Goal: Consume media (video, audio): Consume media (video, audio)

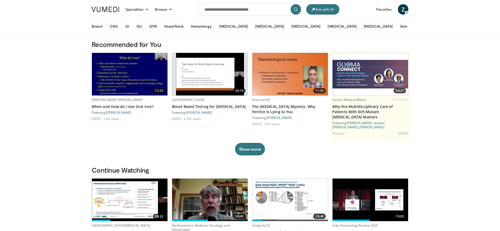
click at [135, 74] on img at bounding box center [130, 74] width 76 height 42
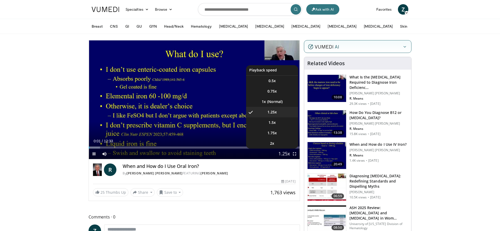
click at [281, 153] on span "Video Player" at bounding box center [284, 154] width 7 height 10
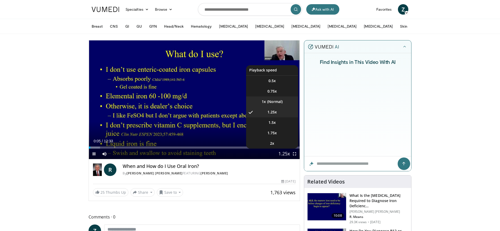
click at [271, 101] on li "1x" at bounding box center [272, 101] width 52 height 10
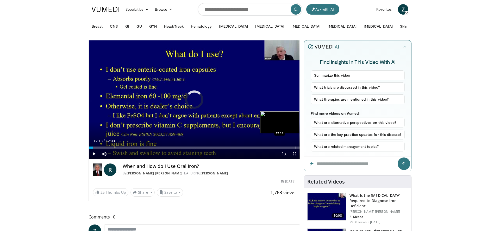
click at [296, 146] on div "Progress Bar" at bounding box center [296, 147] width 1 height 2
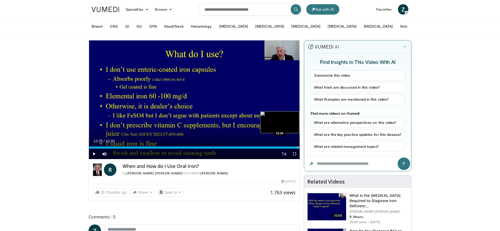
click at [298, 148] on div "Progress Bar" at bounding box center [298, 147] width 1 height 2
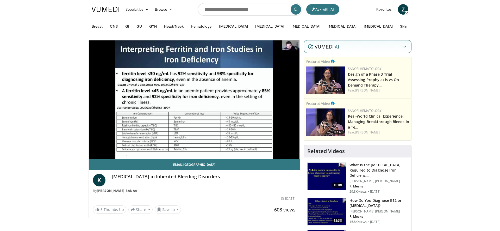
click at [405, 8] on span "Z" at bounding box center [403, 9] width 10 height 10
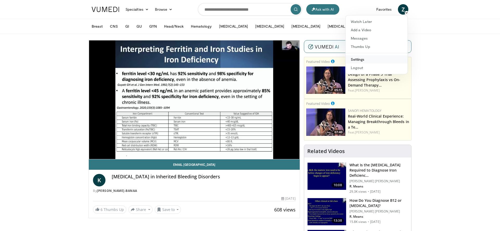
click at [364, 59] on link "Settings" at bounding box center [377, 59] width 62 height 8
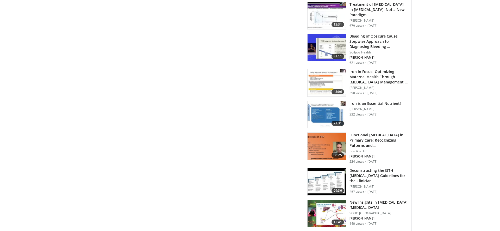
scroll to position [769, 0]
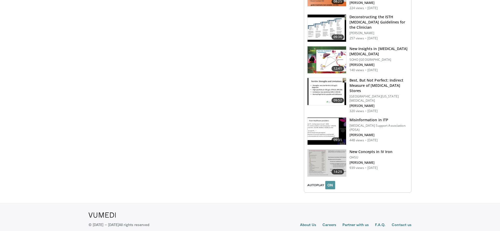
click at [330, 181] on button "ON" at bounding box center [330, 185] width 10 height 8
click at [331, 181] on button "OFF" at bounding box center [330, 185] width 10 height 8
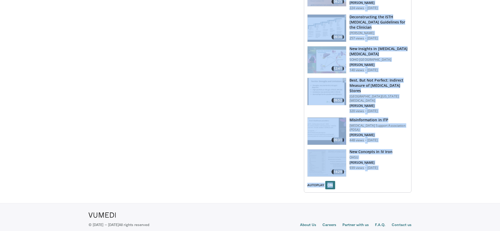
scroll to position [768, 0]
drag, startPoint x: 353, startPoint y: 177, endPoint x: 458, endPoint y: 176, distance: 105.5
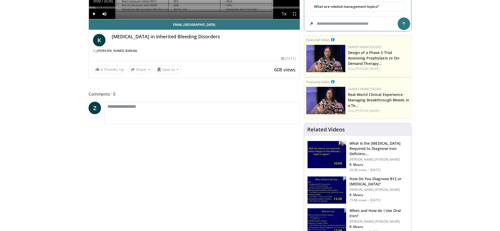
scroll to position [147, 0]
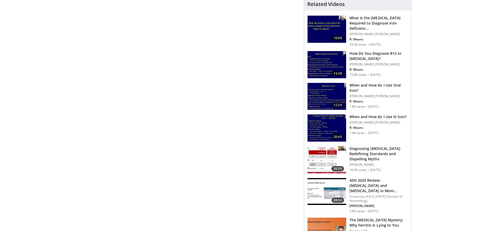
scroll to position [769, 0]
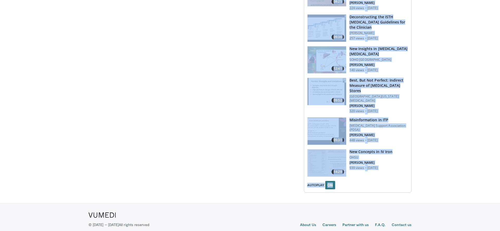
drag, startPoint x: 341, startPoint y: 172, endPoint x: 471, endPoint y: 173, distance: 129.8
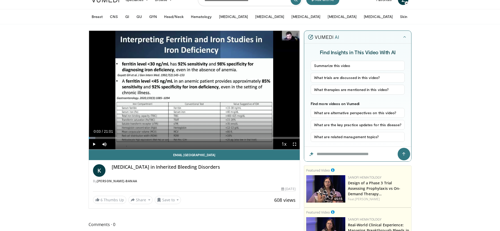
scroll to position [0, 0]
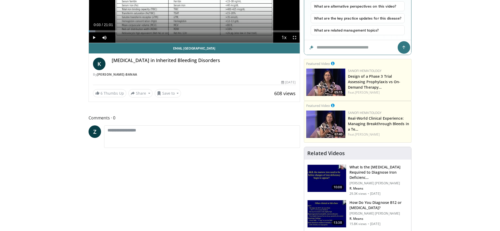
scroll to position [107, 0]
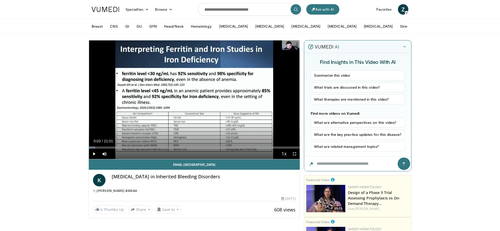
drag, startPoint x: 23, startPoint y: 93, endPoint x: 75, endPoint y: 125, distance: 60.9
